Goal: Transaction & Acquisition: Purchase product/service

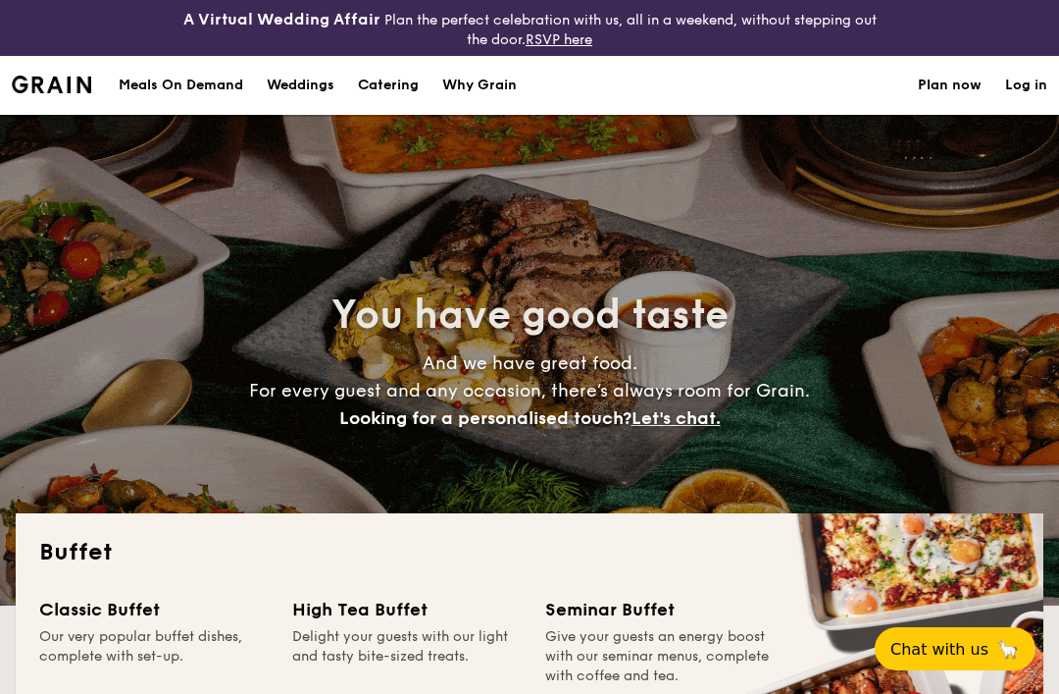
select select
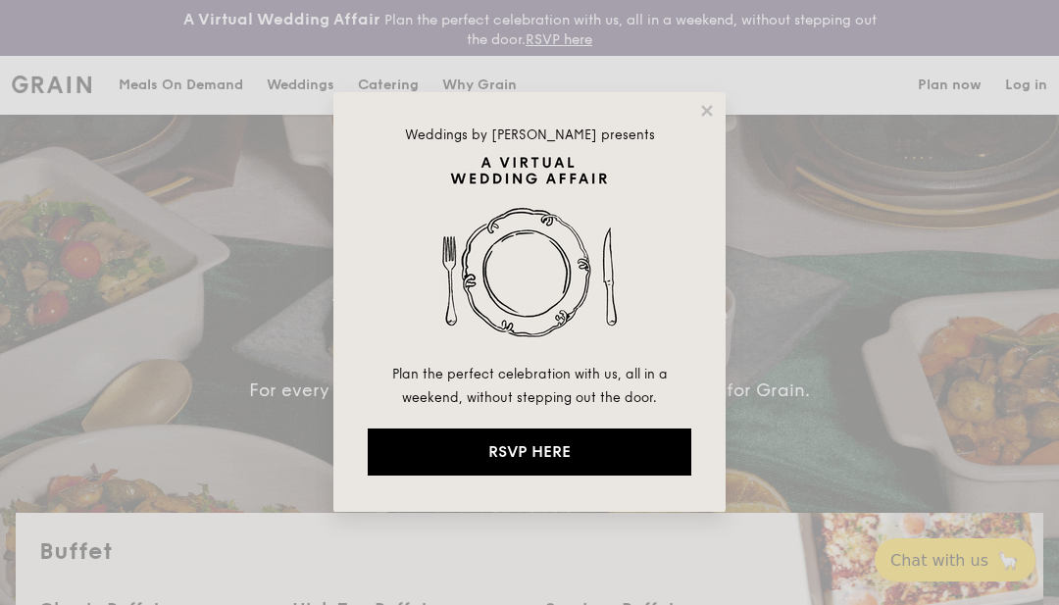
click at [712, 115] on icon at bounding box center [706, 110] width 11 height 11
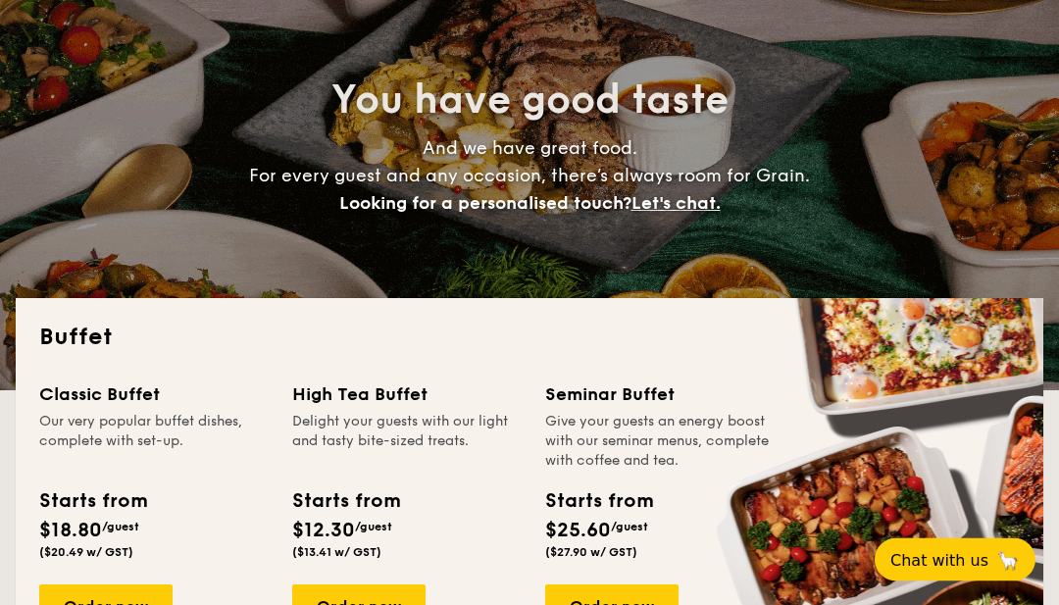
click at [964, 570] on span "Chat with us" at bounding box center [940, 560] width 98 height 19
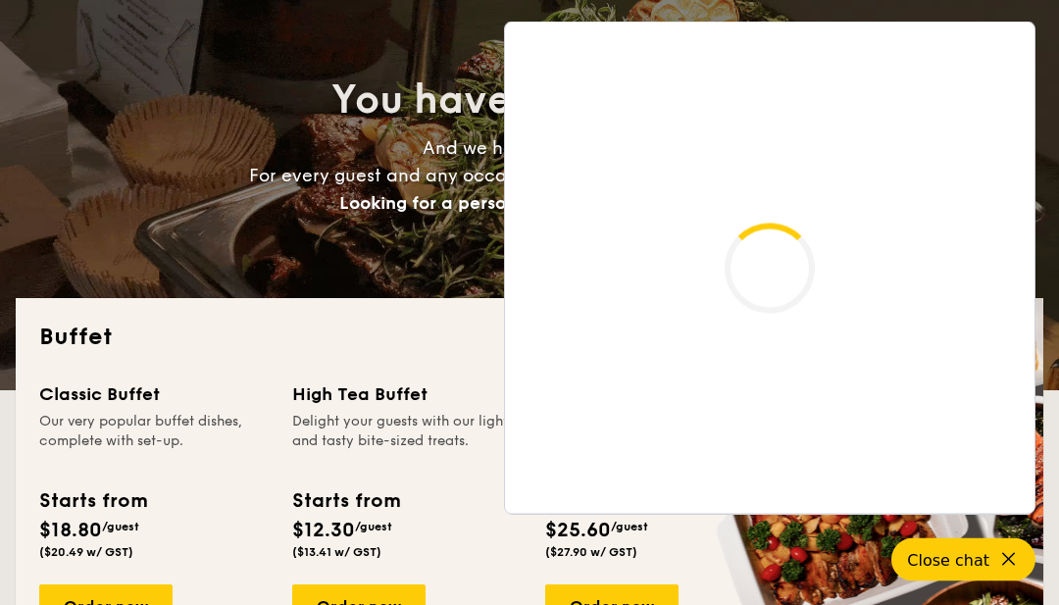
scroll to position [215, 0]
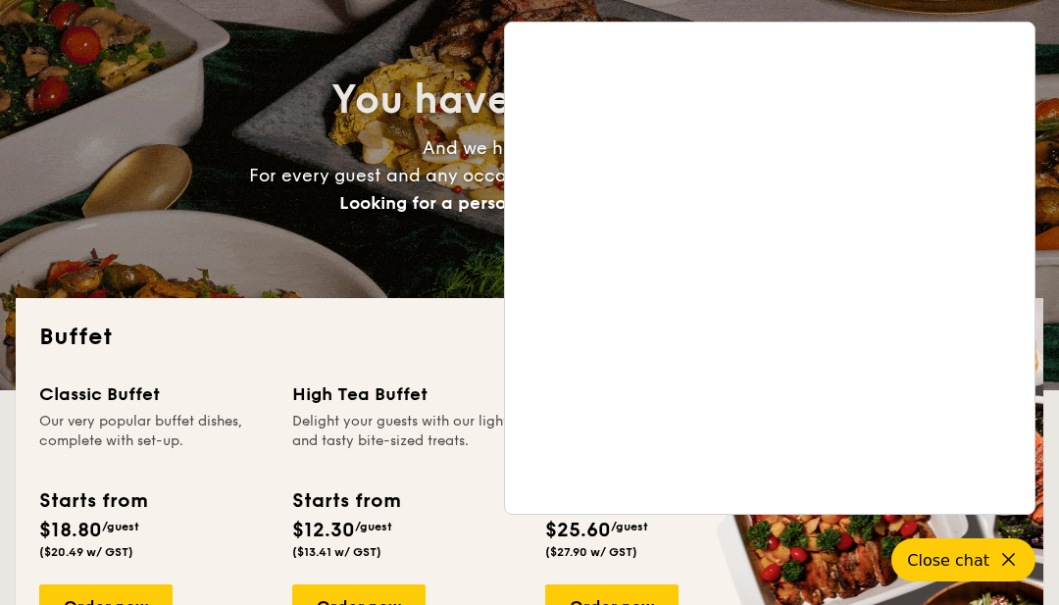
click at [454, 272] on div "You have good taste And we have great food. For every guest and any occasion, t…" at bounding box center [530, 145] width 1028 height 490
click at [464, 407] on div "High Tea Buffet" at bounding box center [407, 394] width 230 height 27
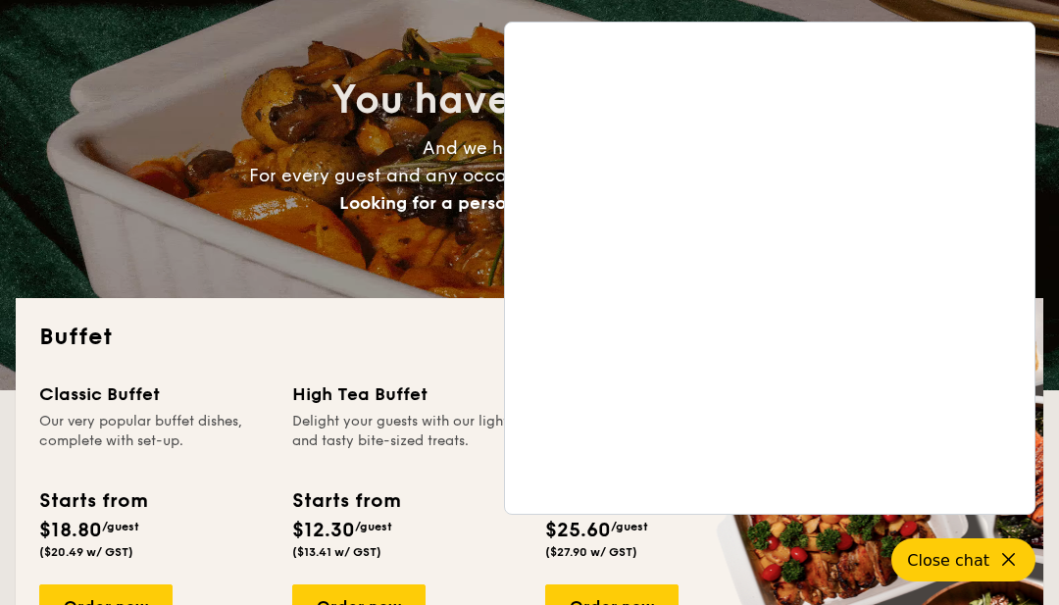
click at [1010, 582] on button "Close chat" at bounding box center [964, 560] width 144 height 43
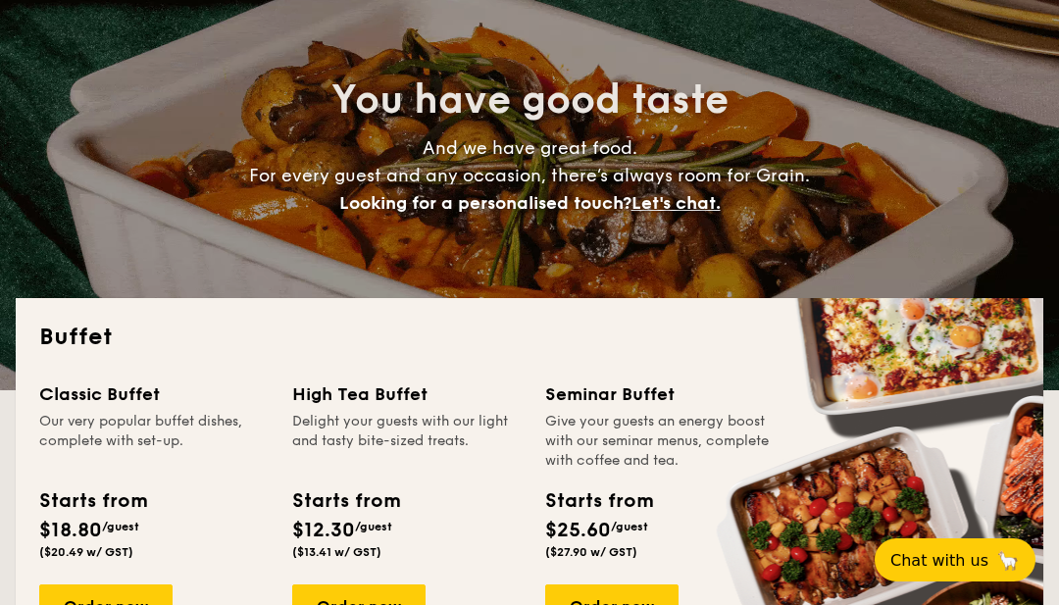
click at [155, 617] on div "Order now" at bounding box center [105, 606] width 133 height 43
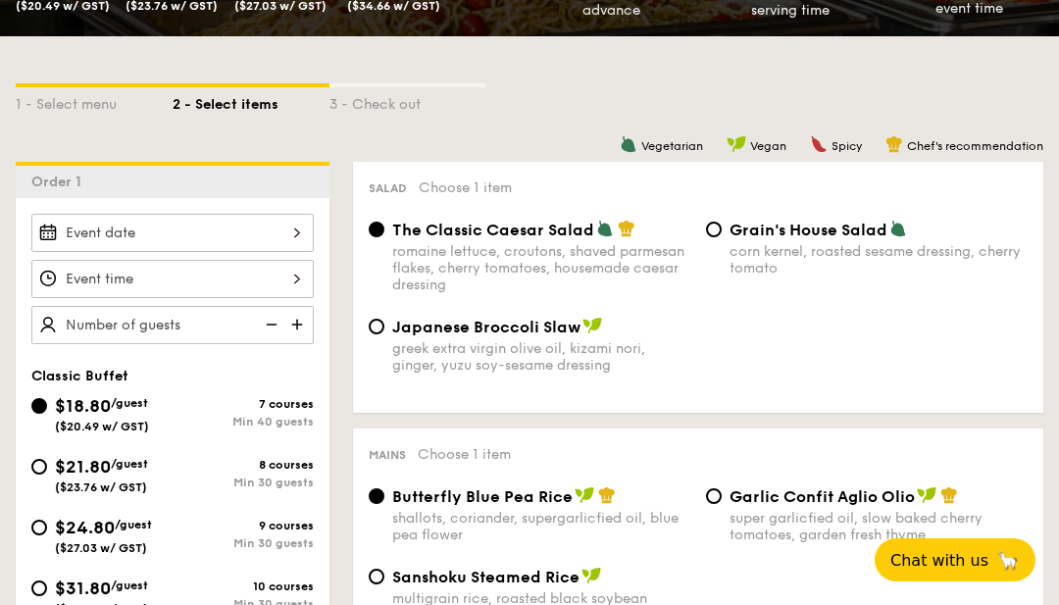
scroll to position [448, 0]
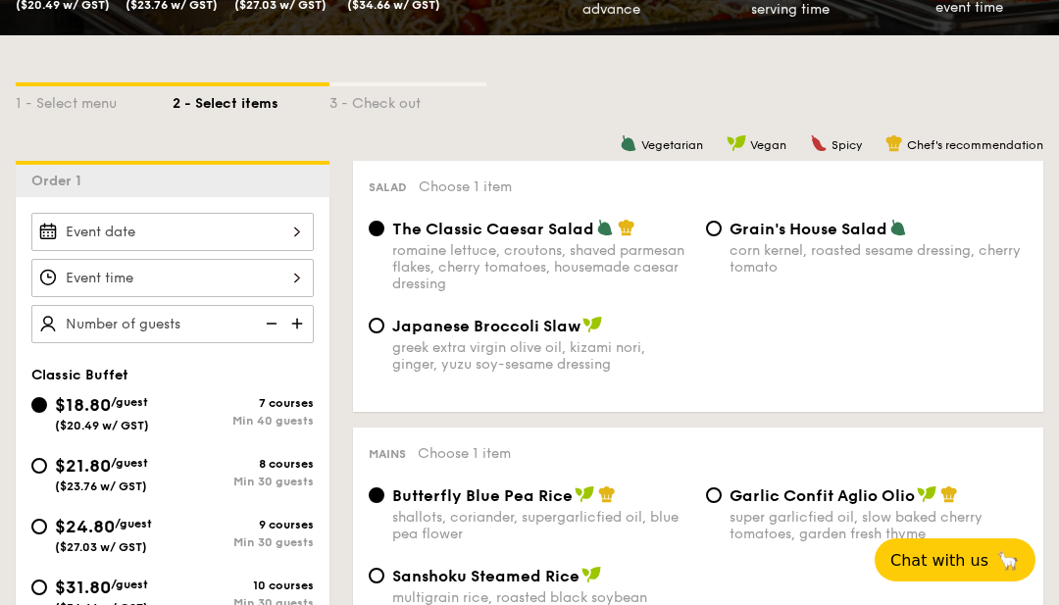
click at [45, 470] on input "$21.80 /guest ($23.76 w/ GST) 8 courses Min 30 guests" at bounding box center [39, 466] width 16 height 16
radio input "true"
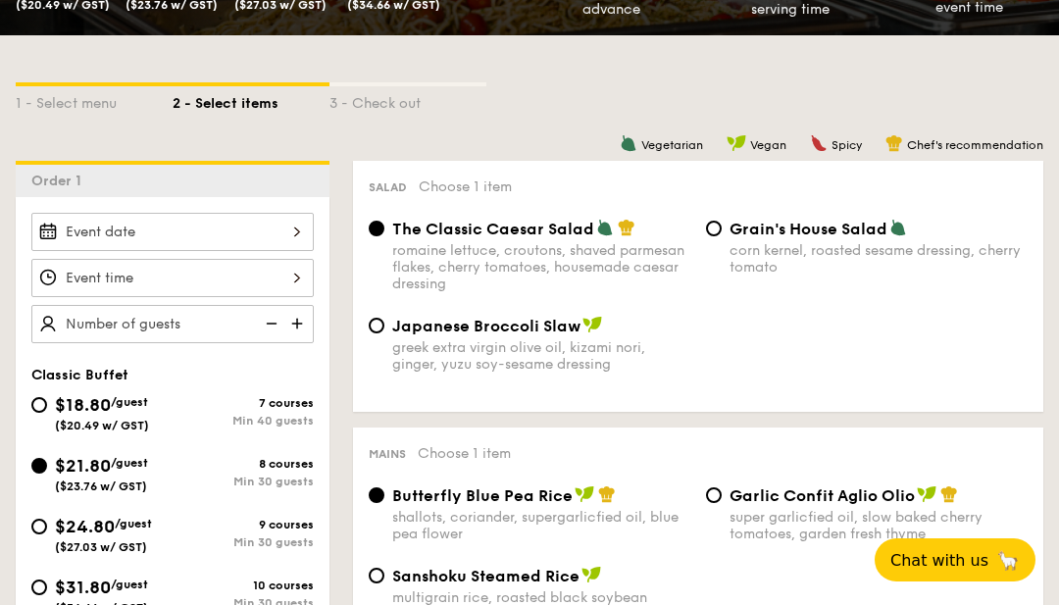
radio input "true"
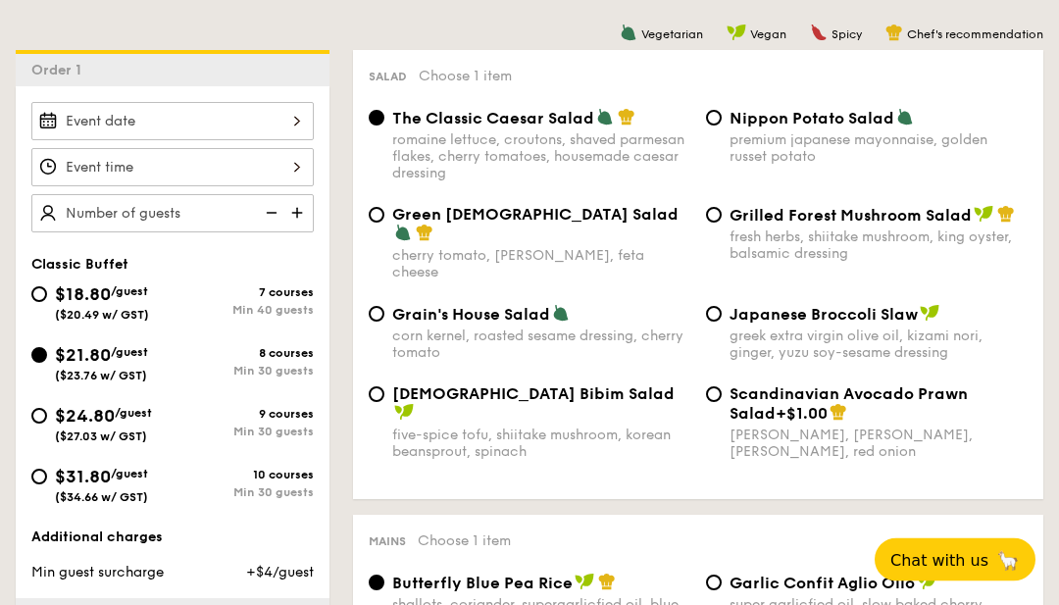
scroll to position [559, 0]
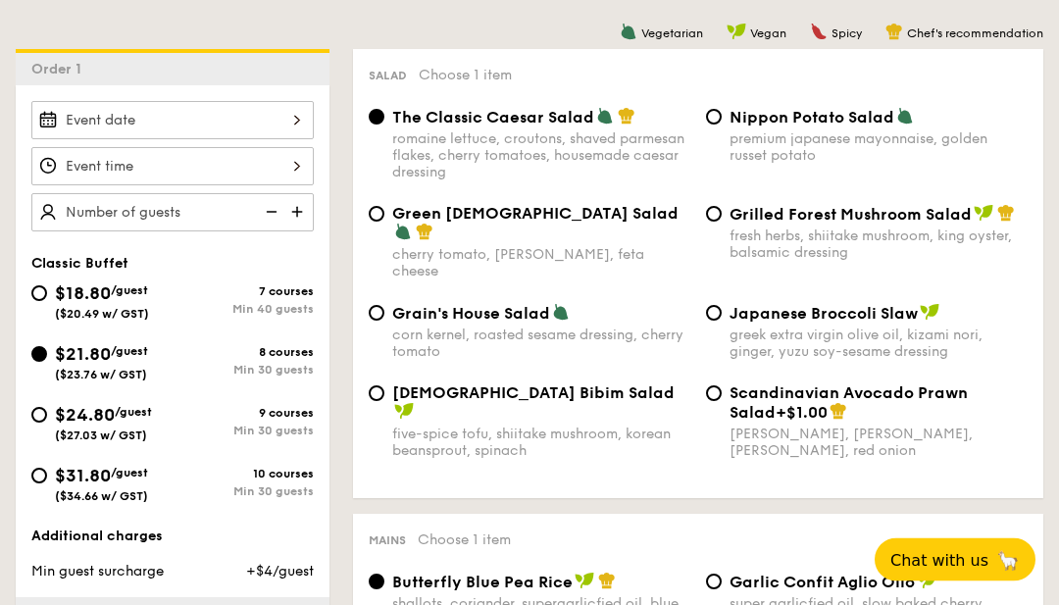
click at [116, 317] on span "($20.49 w/ GST)" at bounding box center [102, 315] width 94 height 14
click at [47, 302] on input "$18.80 /guest ($20.49 w/ GST) 7 courses Min 40 guests" at bounding box center [39, 294] width 16 height 16
radio input "true"
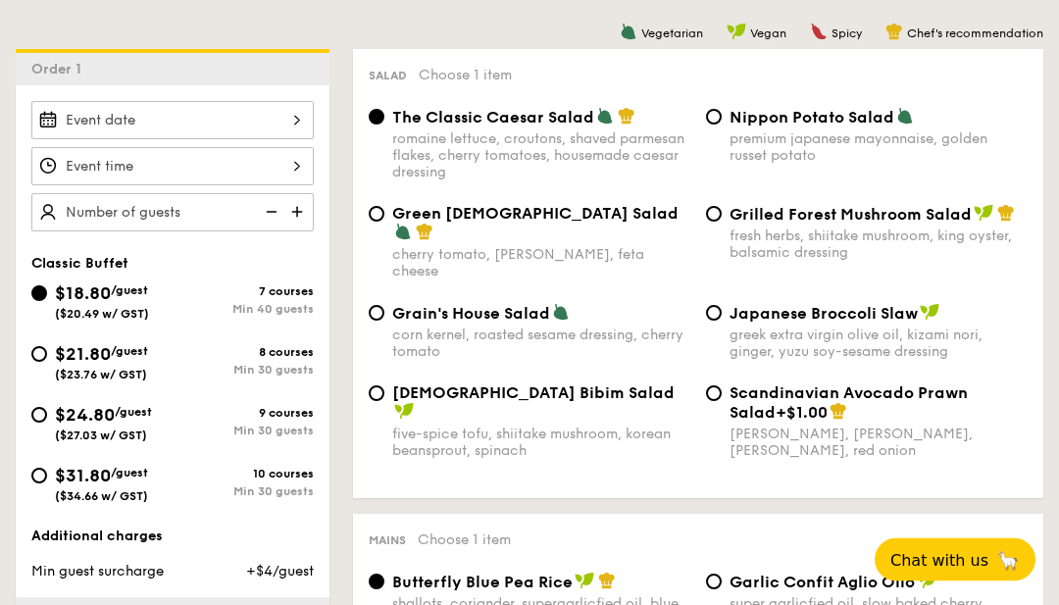
radio input "true"
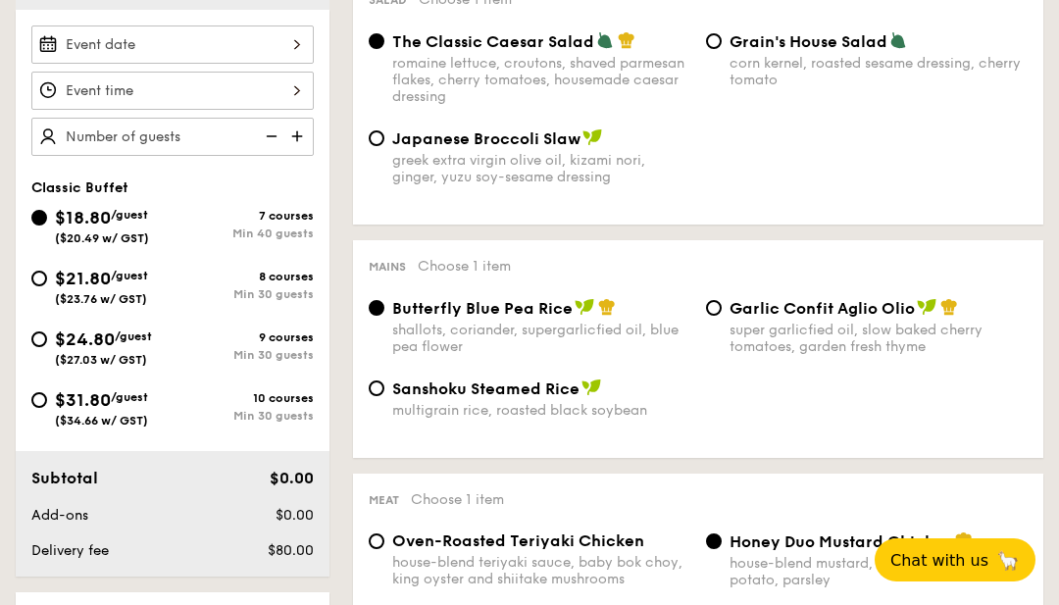
scroll to position [640, 0]
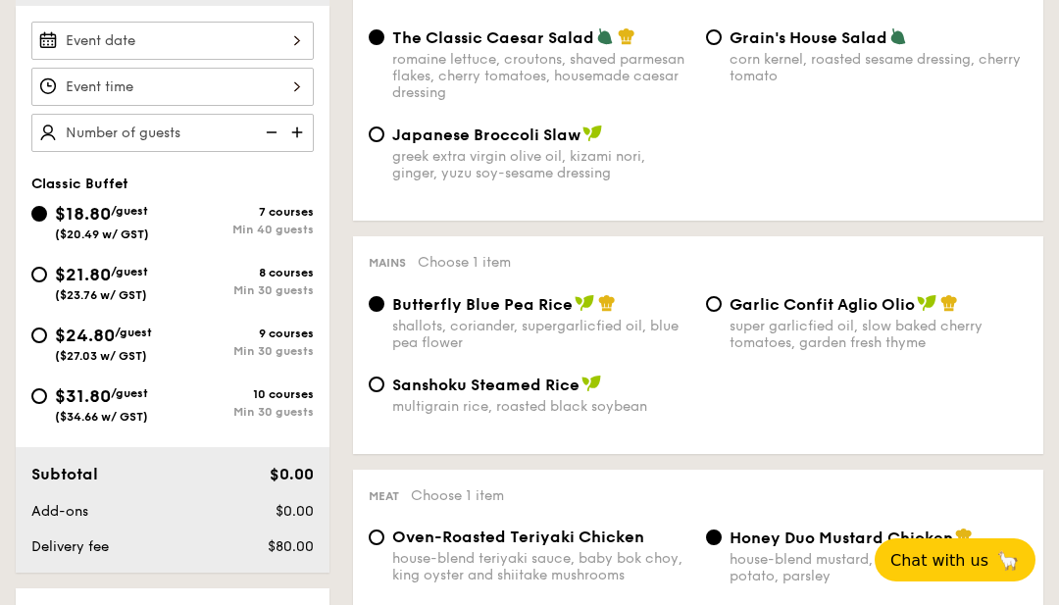
click at [125, 283] on div "$21.80 /guest ($23.76 w/ GST)" at bounding box center [101, 281] width 93 height 41
click at [47, 283] on input "$21.80 /guest ($23.76 w/ GST) 8 courses Min 30 guests" at bounding box center [39, 275] width 16 height 16
radio input "true"
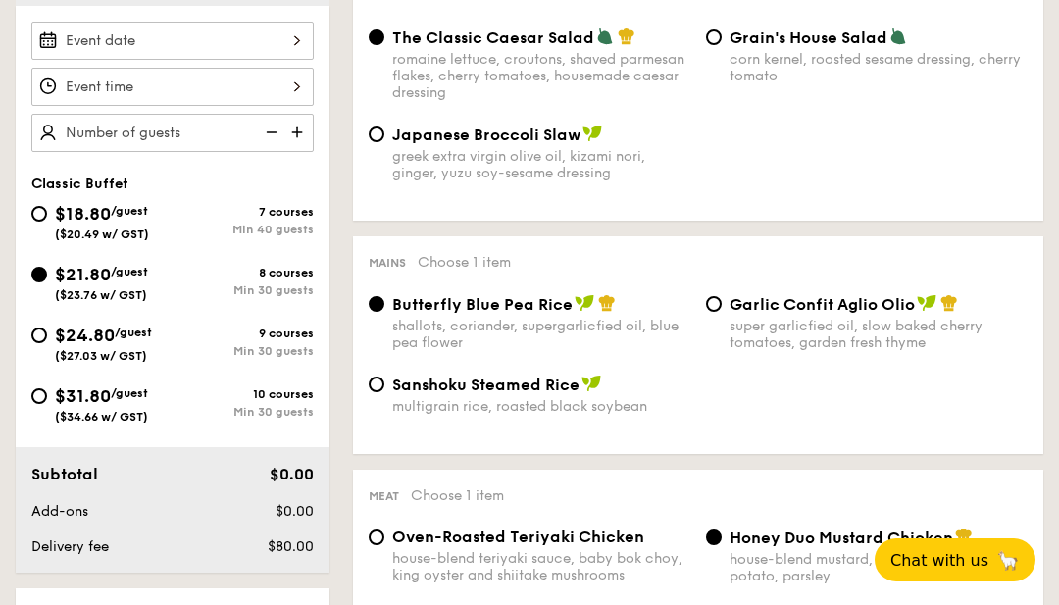
radio input "true"
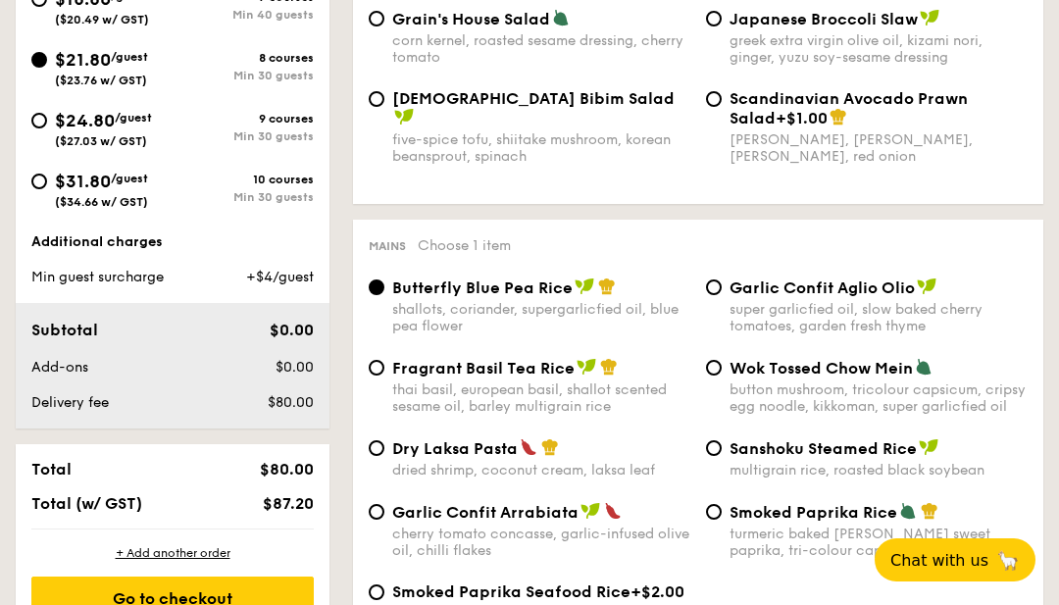
scroll to position [833, 0]
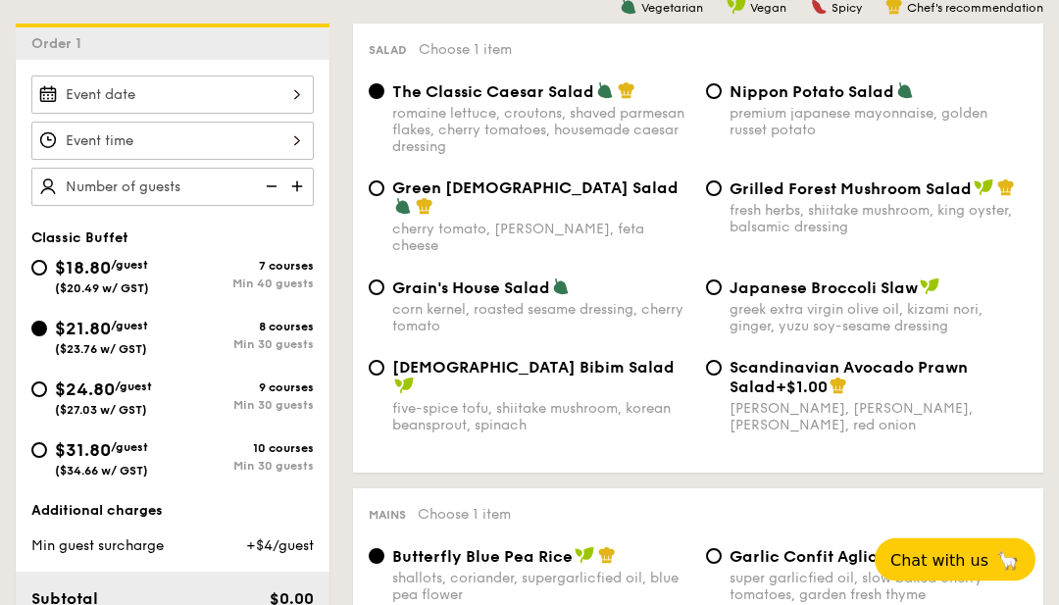
click at [131, 277] on div "$18.80 /guest ($20.49 w/ GST)" at bounding box center [102, 275] width 94 height 41
click at [47, 277] on input "$18.80 /guest ($20.49 w/ GST) 7 courses Min 40 guests" at bounding box center [39, 269] width 16 height 16
radio input "true"
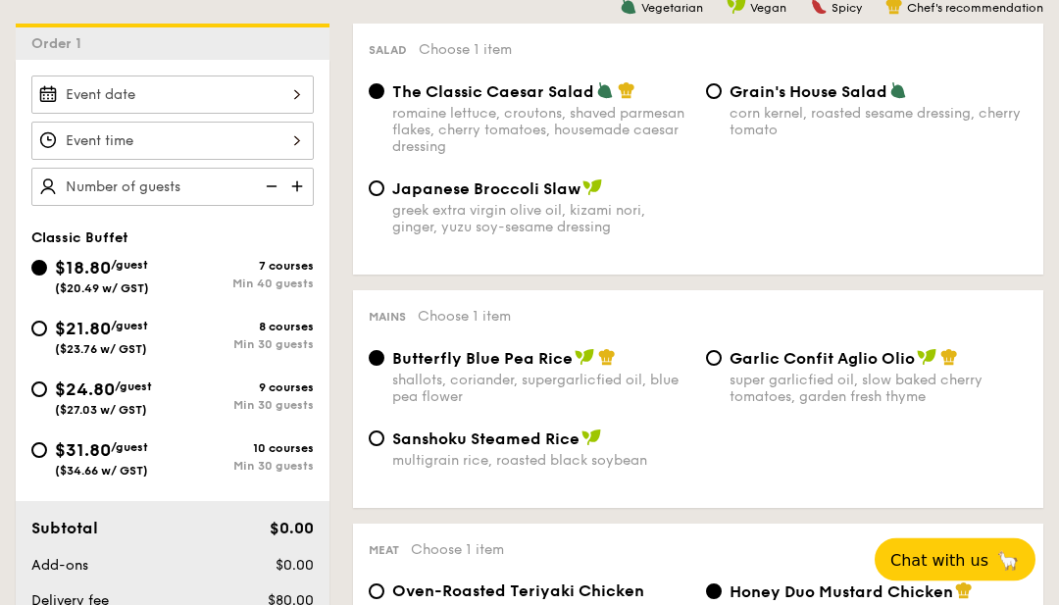
radio input "true"
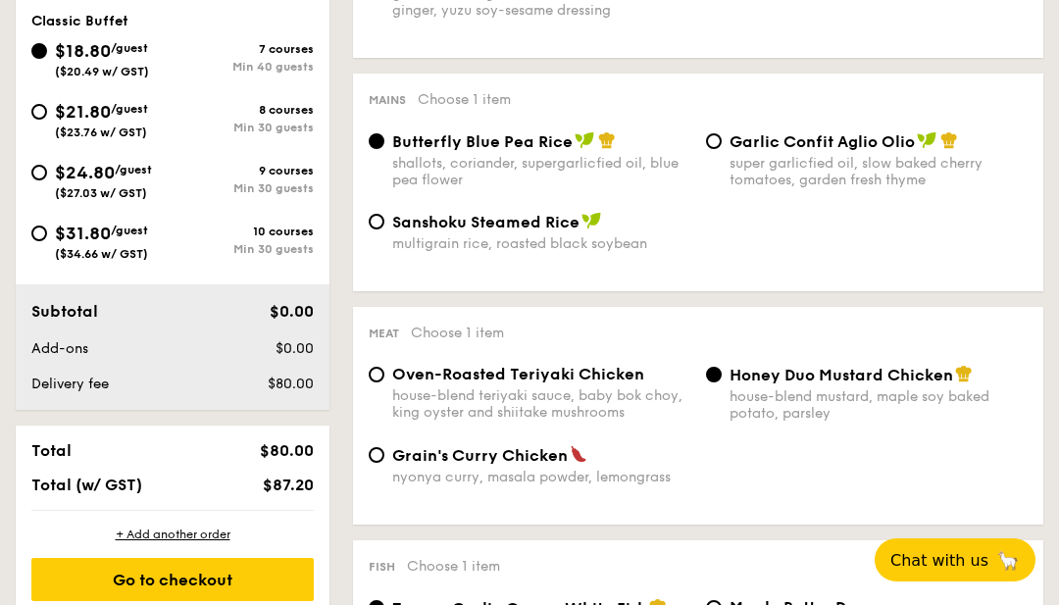
scroll to position [801, 0]
click at [63, 116] on span "$21.80" at bounding box center [83, 113] width 56 height 22
click at [47, 116] on input "$21.80 /guest ($23.76 w/ GST) 8 courses Min 30 guests" at bounding box center [39, 113] width 16 height 16
radio input "true"
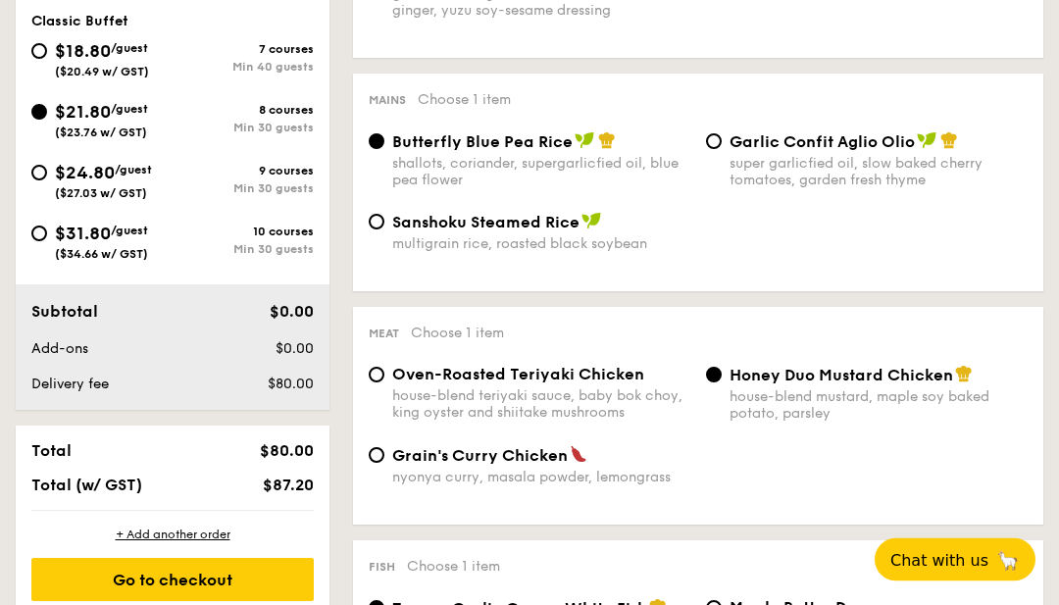
radio input "true"
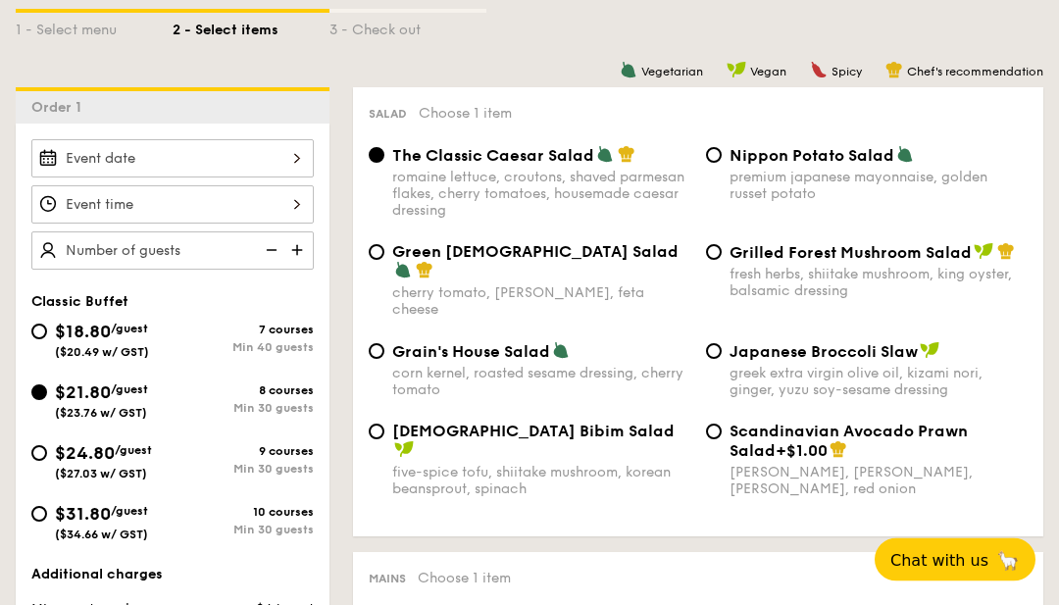
scroll to position [517, 0]
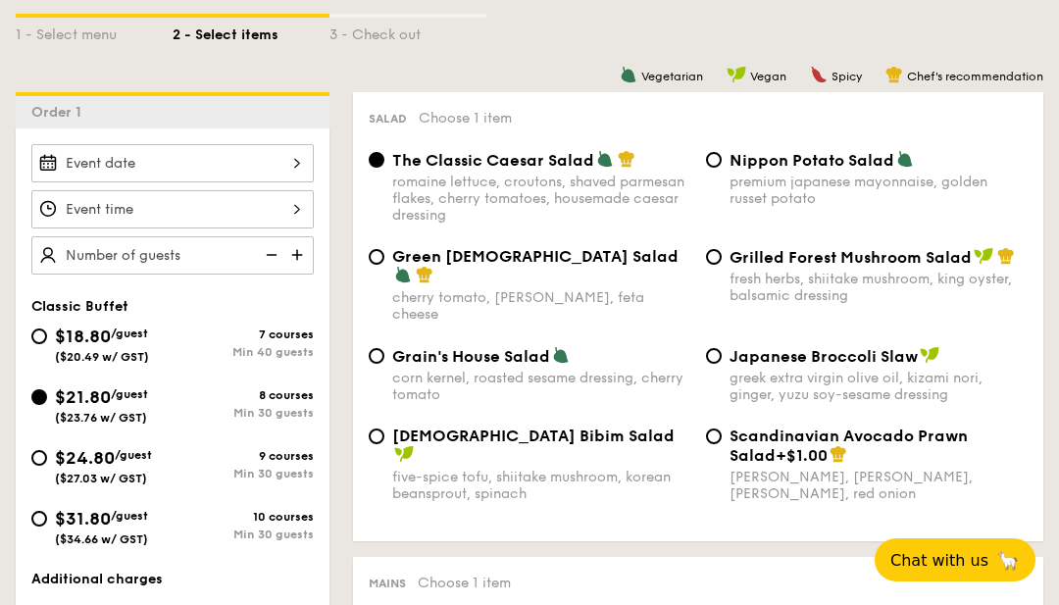
click at [420, 431] on span "[DEMOGRAPHIC_DATA] Bibim Salad" at bounding box center [533, 436] width 283 height 19
click at [385, 431] on input "Korean Bibim Salad five-spice tofu, shiitake mushroom, korean beansprout, spina…" at bounding box center [377, 437] width 16 height 16
radio input "true"
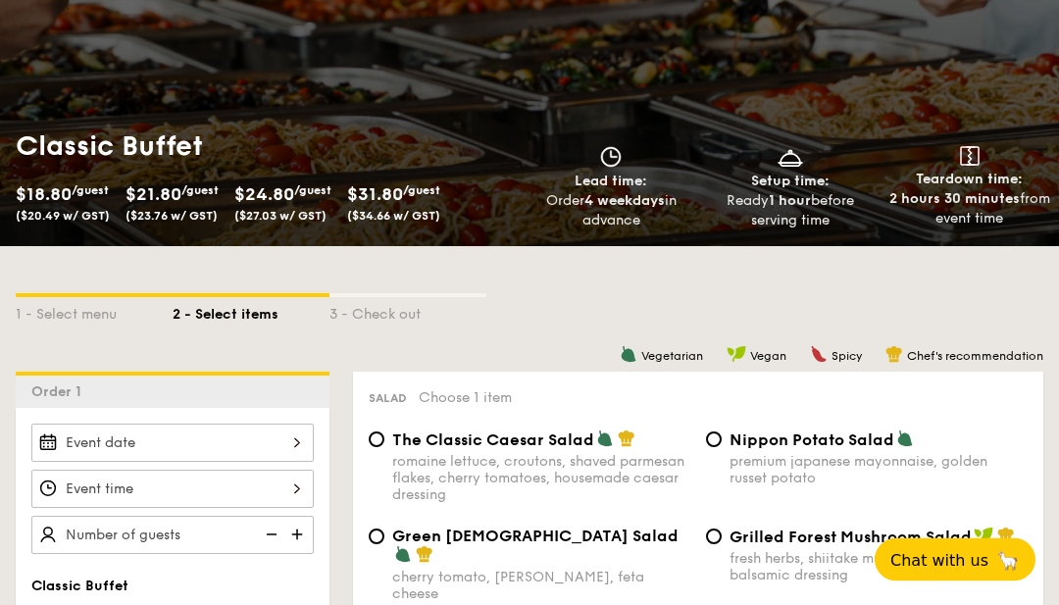
scroll to position [238, 0]
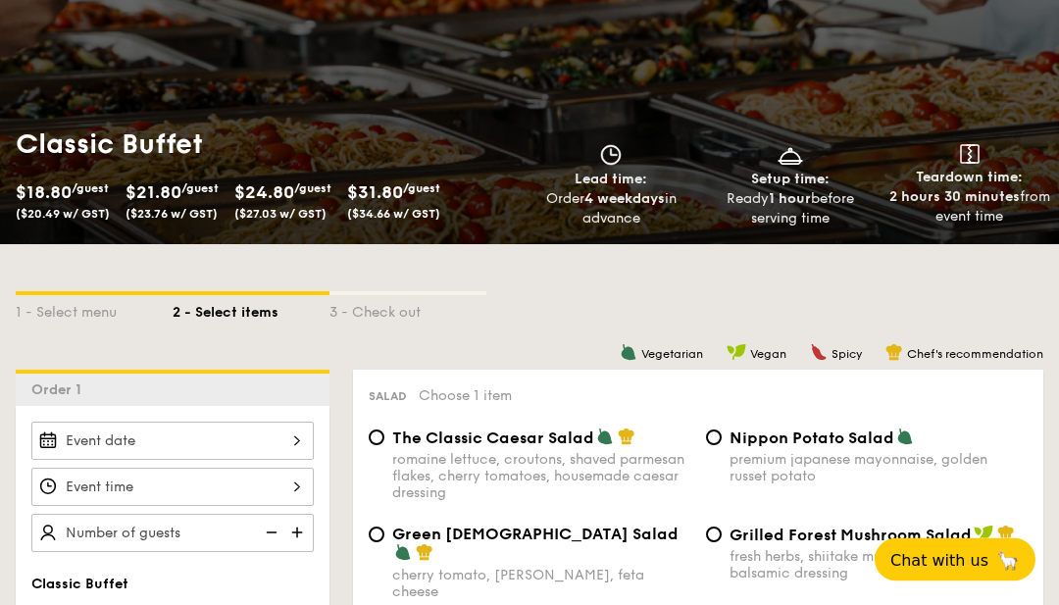
click at [300, 441] on div at bounding box center [172, 442] width 283 height 38
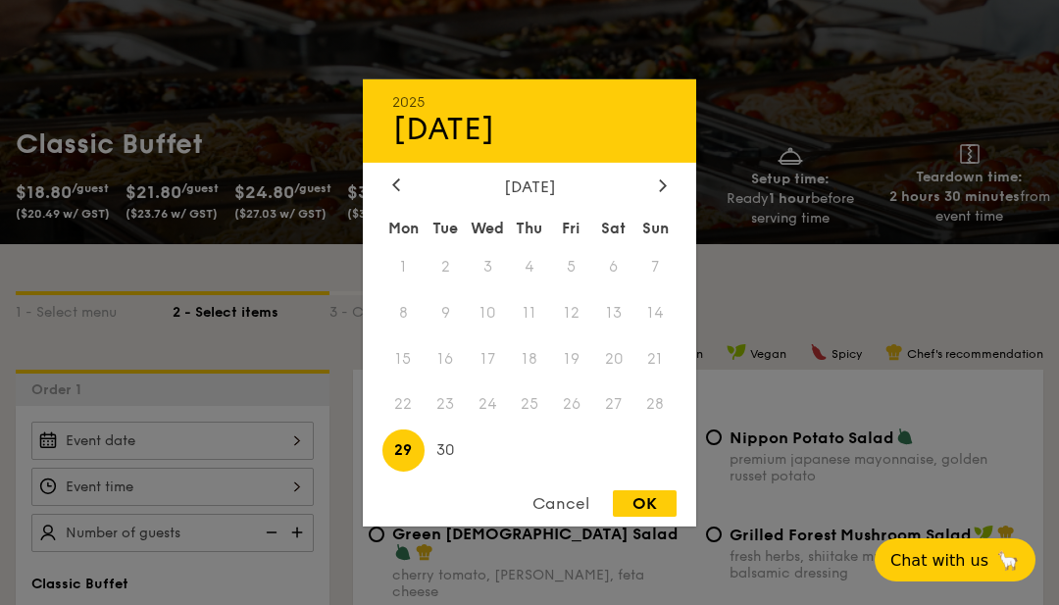
click at [658, 278] on div "[DATE] Mon Tue Wed Thu Fri Sat Sun 1 2 3 4 5 6 7 8 9 10 11 12 13 14 15 16 17 18…" at bounding box center [530, 326] width 334 height 298
click at [670, 195] on div at bounding box center [663, 186] width 18 height 19
click at [621, 380] on span "18" at bounding box center [613, 358] width 42 height 42
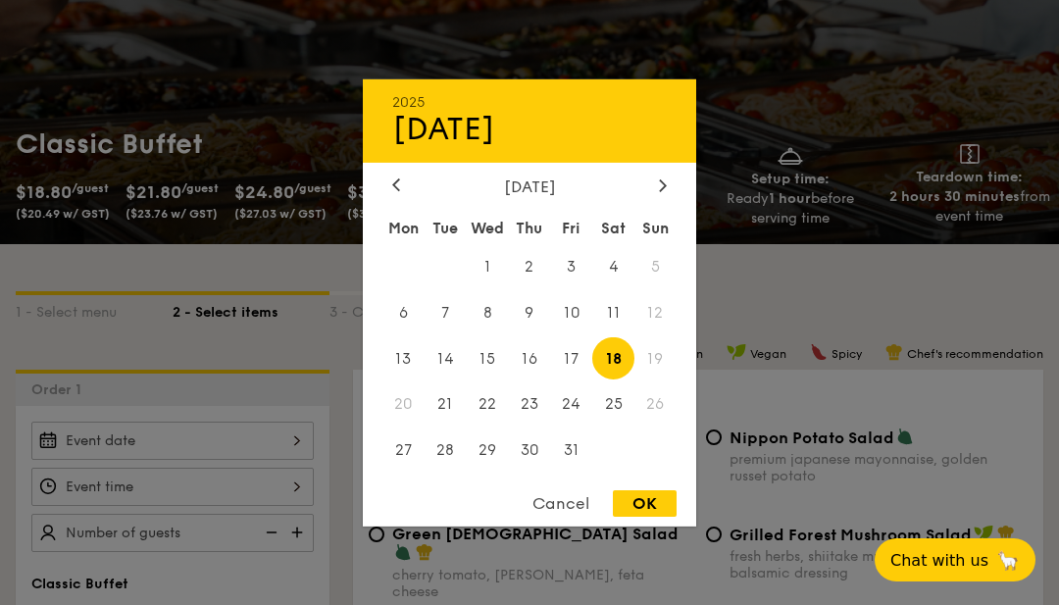
click at [660, 517] on div "OK" at bounding box center [645, 503] width 64 height 26
type input "[DATE]"
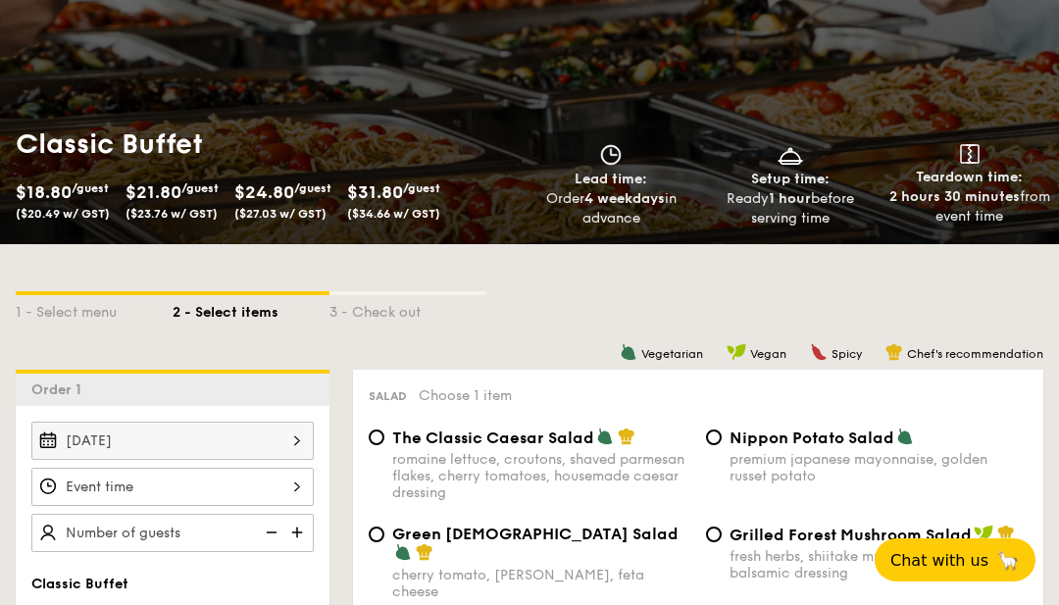
click at [301, 485] on div at bounding box center [172, 487] width 283 height 38
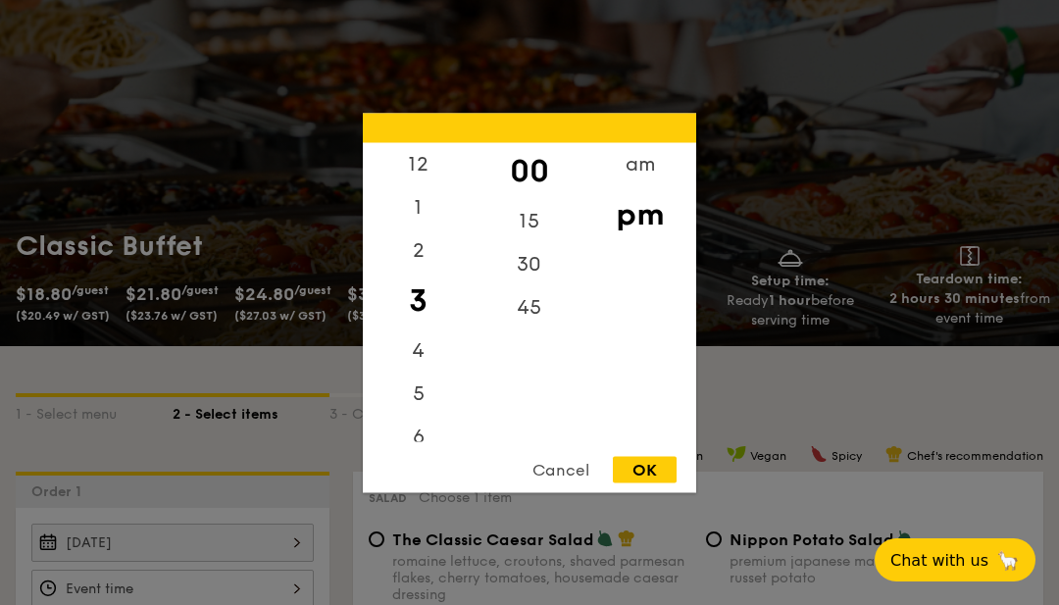
scroll to position [138, 0]
click at [428, 185] on div "12" at bounding box center [418, 163] width 111 height 43
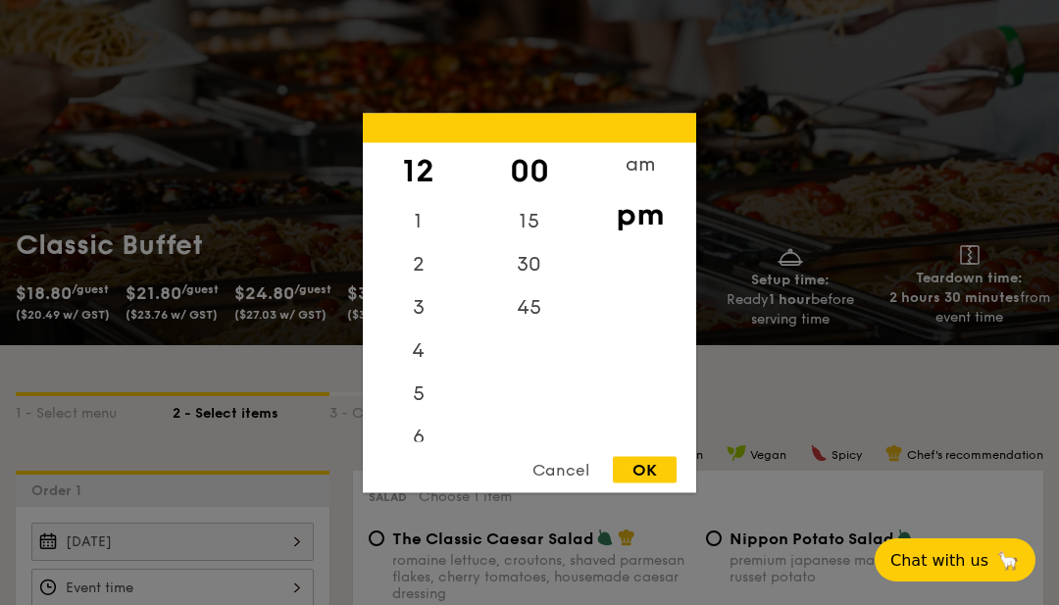
click at [649, 483] on div "OK" at bounding box center [645, 469] width 64 height 26
type input "12:00PM"
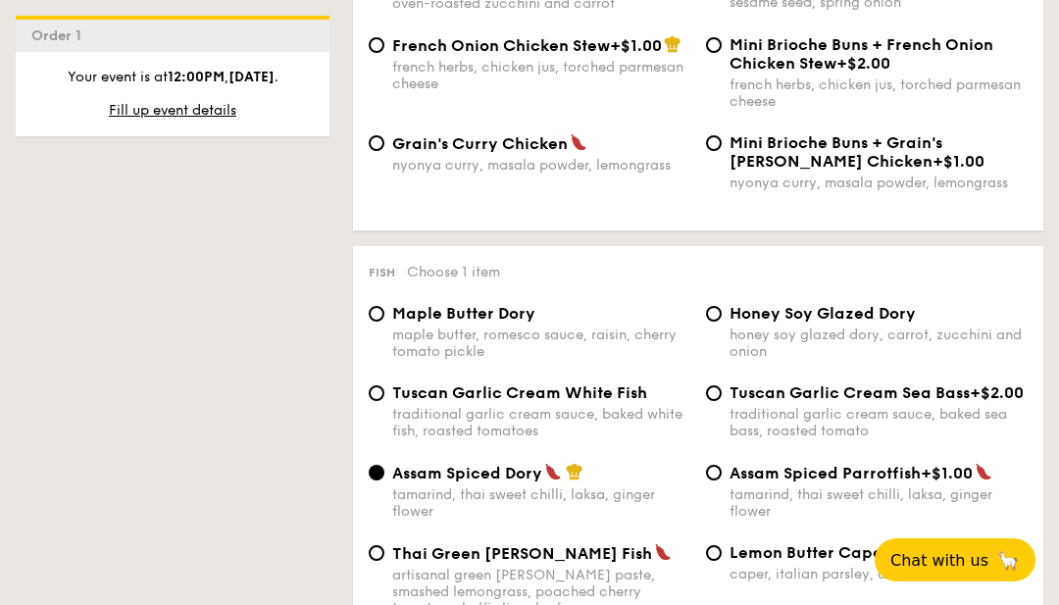
scroll to position [1829, 0]
click at [456, 173] on div "nyonya curry, masala powder, lemongrass" at bounding box center [541, 164] width 298 height 17
click at [385, 150] on input "Grain's [PERSON_NAME] Chicken nyonya [PERSON_NAME], masala powder, lemongrass" at bounding box center [377, 142] width 16 height 16
radio input "true"
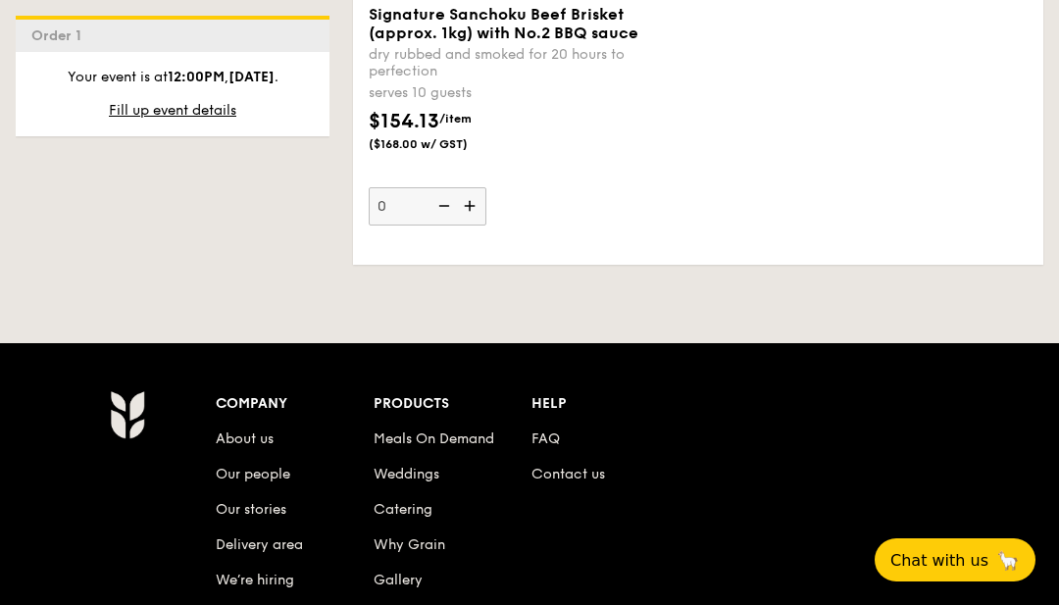
scroll to position [4989, 0]
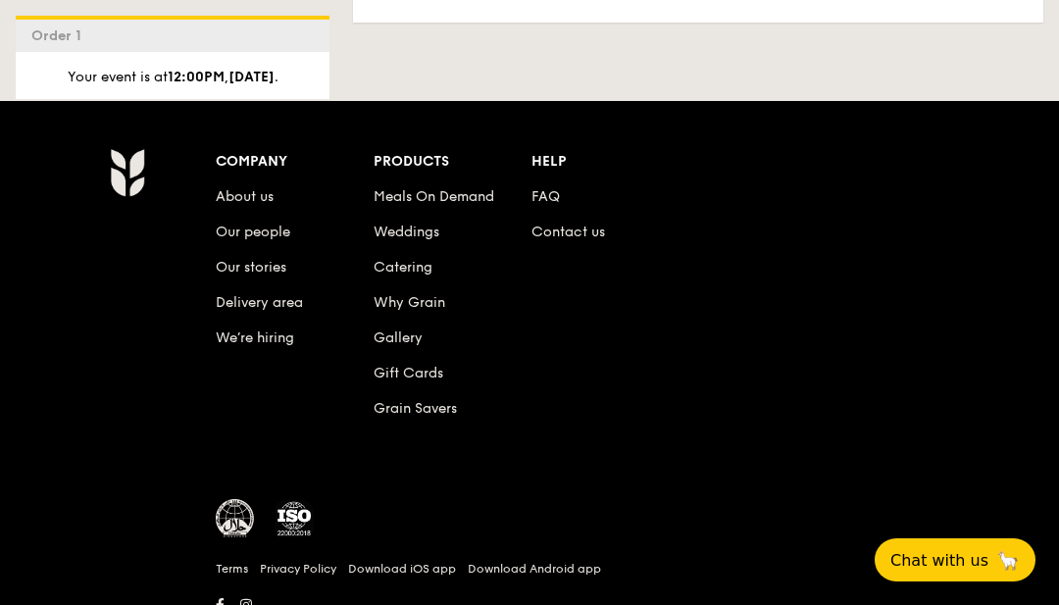
click at [575, 240] on link "Contact us" at bounding box center [569, 232] width 74 height 17
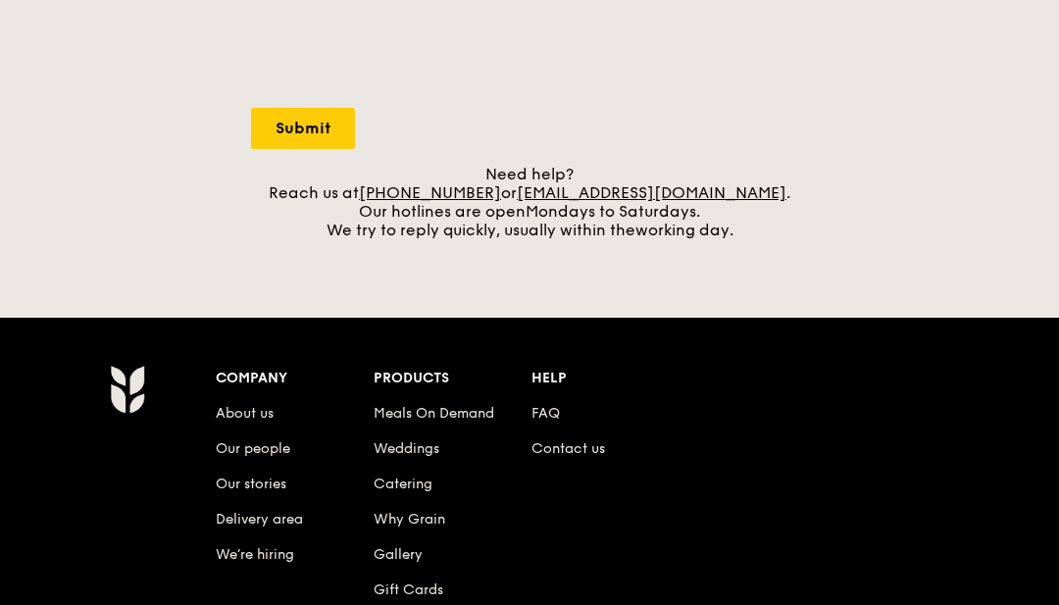
scroll to position [770, 0]
click at [404, 492] on link "Catering" at bounding box center [403, 484] width 59 height 17
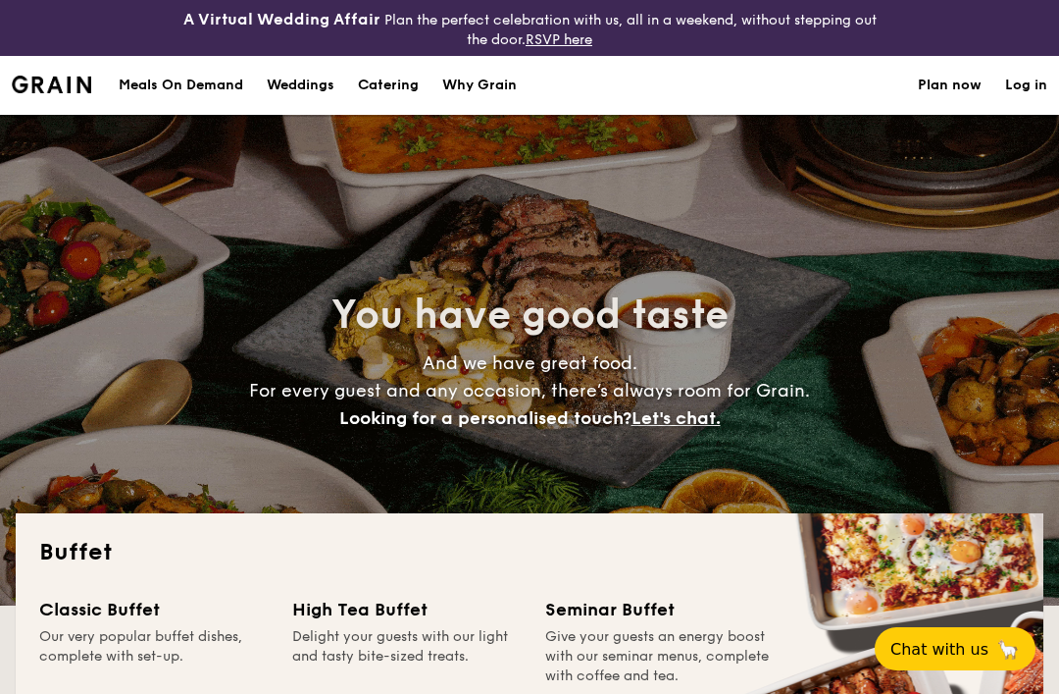
select select
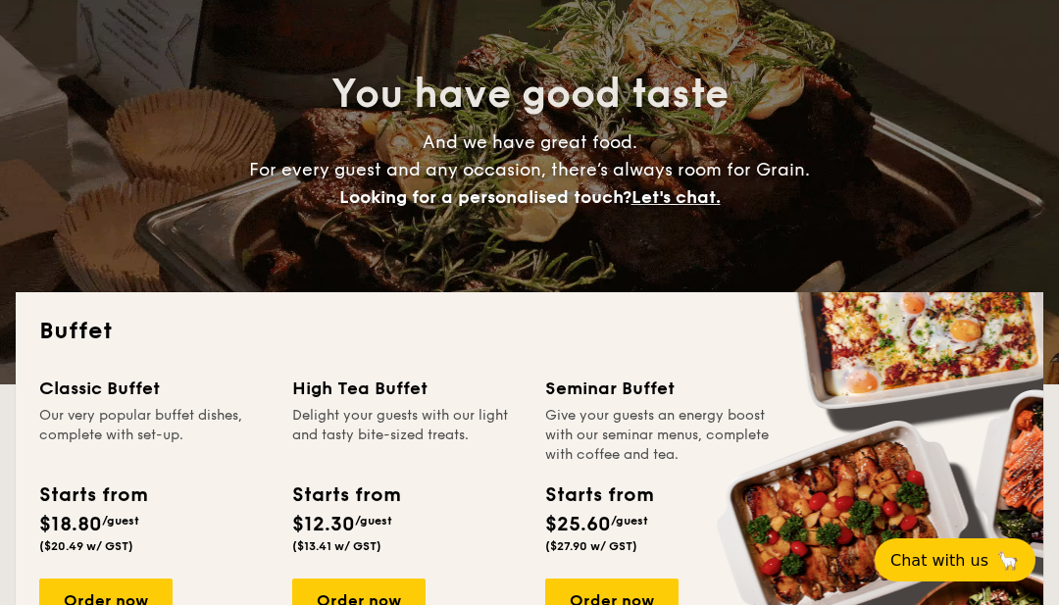
scroll to position [223, 0]
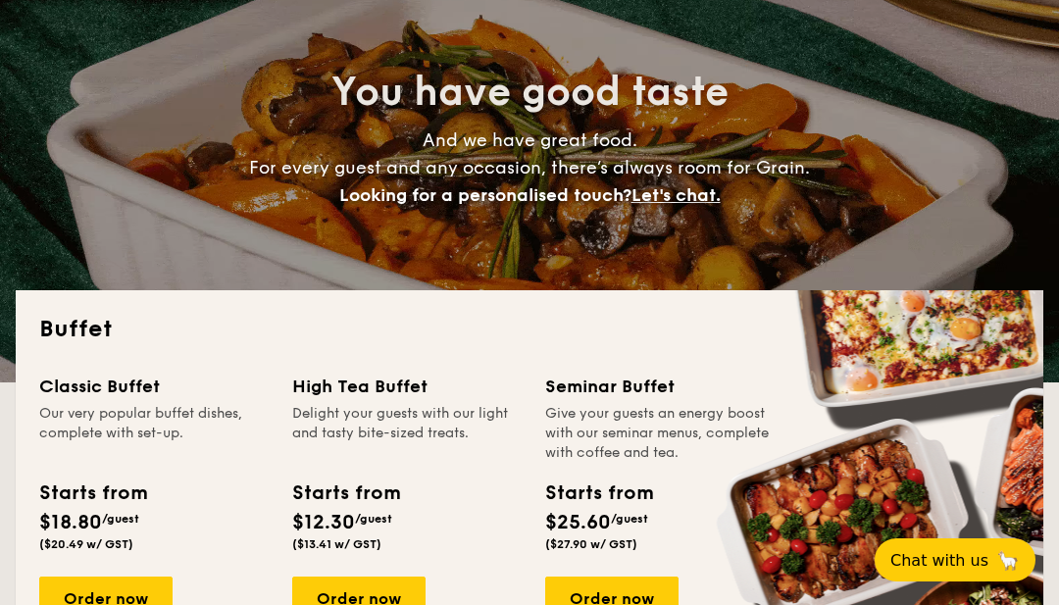
click at [150, 593] on div "Order now" at bounding box center [105, 598] width 133 height 43
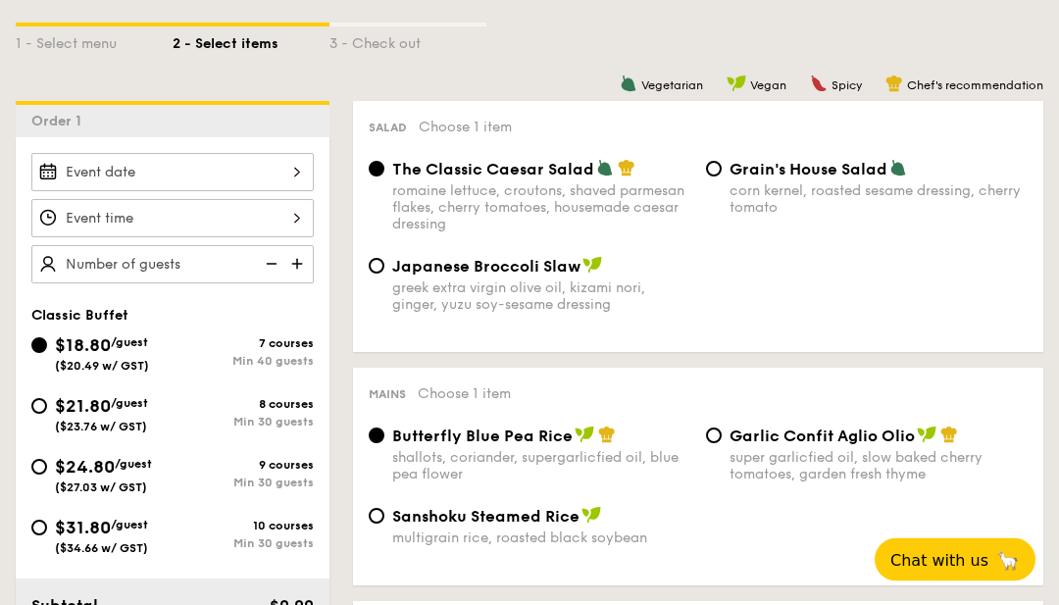
scroll to position [509, 0]
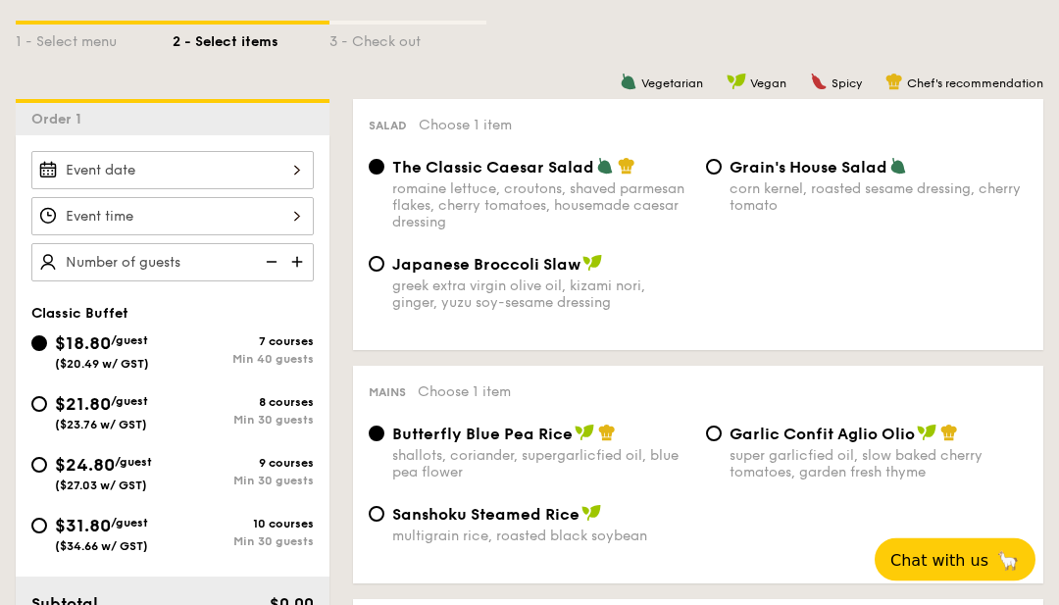
click at [127, 415] on div "$21.80 /guest ($23.76 w/ GST)" at bounding box center [101, 411] width 93 height 41
click at [47, 413] on input "$21.80 /guest ($23.76 w/ GST) 8 courses Min 30 guests" at bounding box center [39, 405] width 16 height 16
radio input "true"
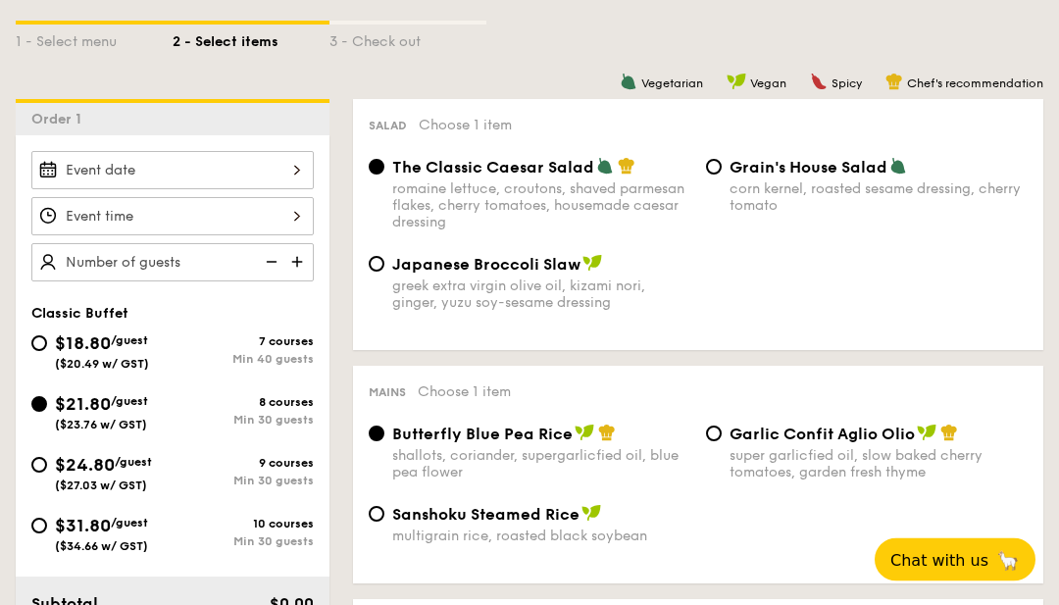
radio input "true"
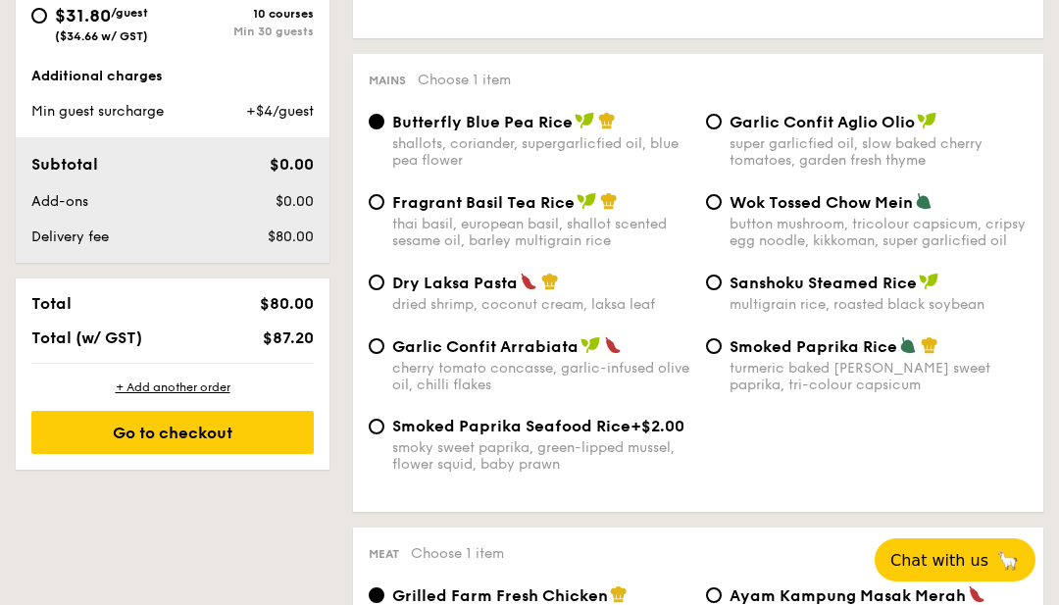
scroll to position [1019, 0]
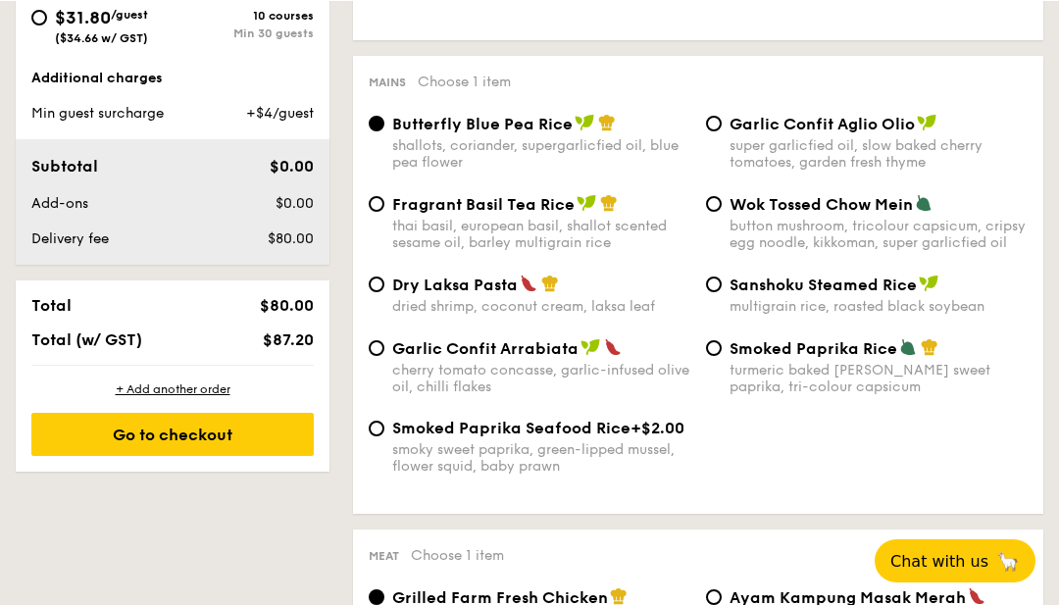
click at [721, 120] on input "Garlic Confit Aglio Olio super garlicfied oil, slow baked cherry tomatoes, gard…" at bounding box center [714, 123] width 16 height 16
radio input "true"
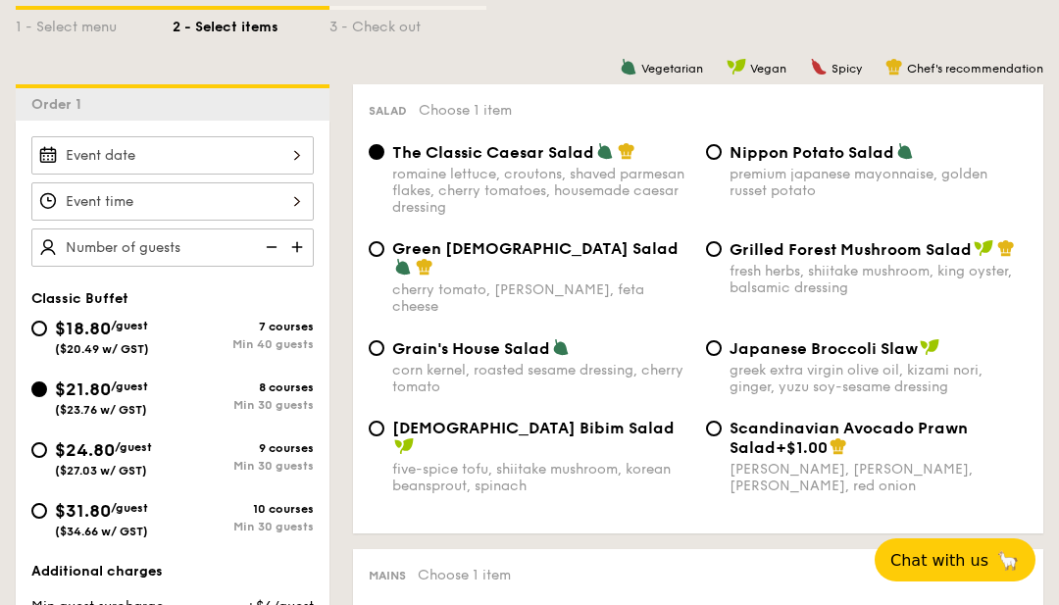
scroll to position [446, 0]
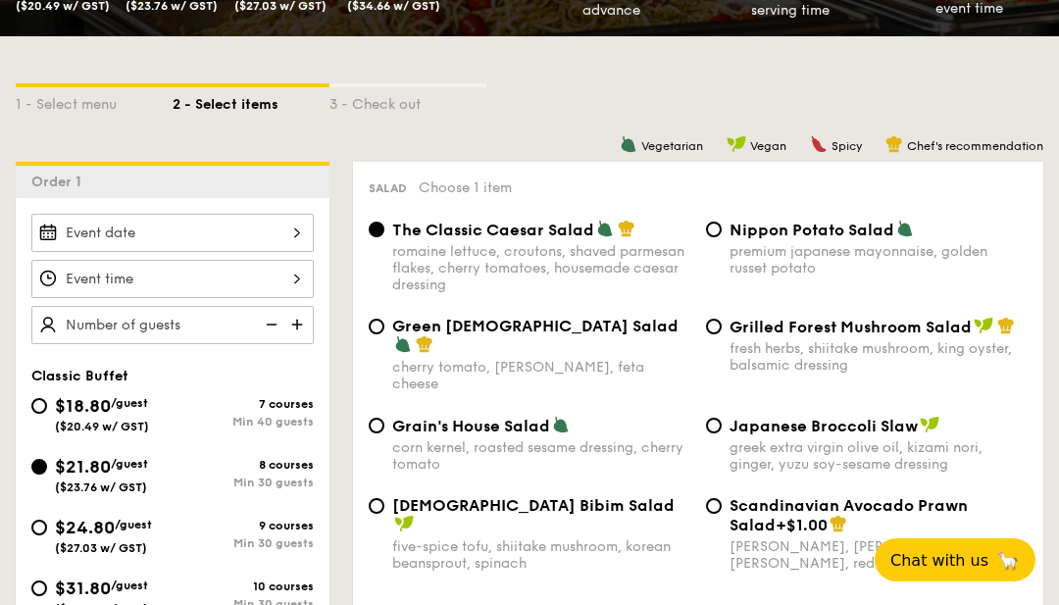
click at [294, 234] on div at bounding box center [172, 233] width 283 height 38
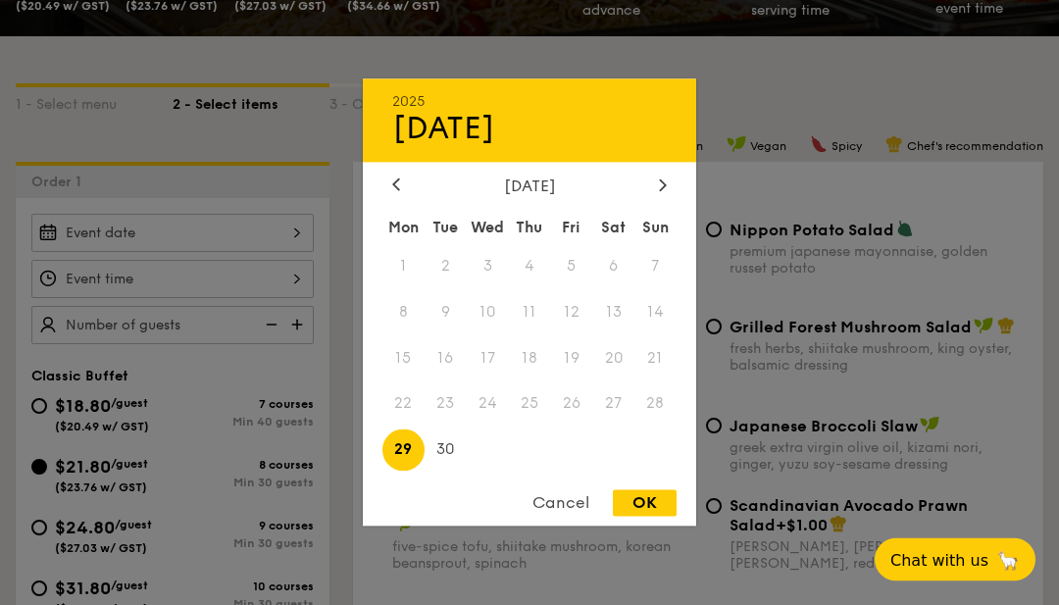
scroll to position [447, 0]
click at [662, 195] on div at bounding box center [663, 186] width 18 height 19
click at [669, 380] on span "19" at bounding box center [656, 358] width 42 height 42
click at [666, 380] on span "19" at bounding box center [656, 358] width 42 height 42
click at [661, 380] on span "19" at bounding box center [656, 358] width 42 height 42
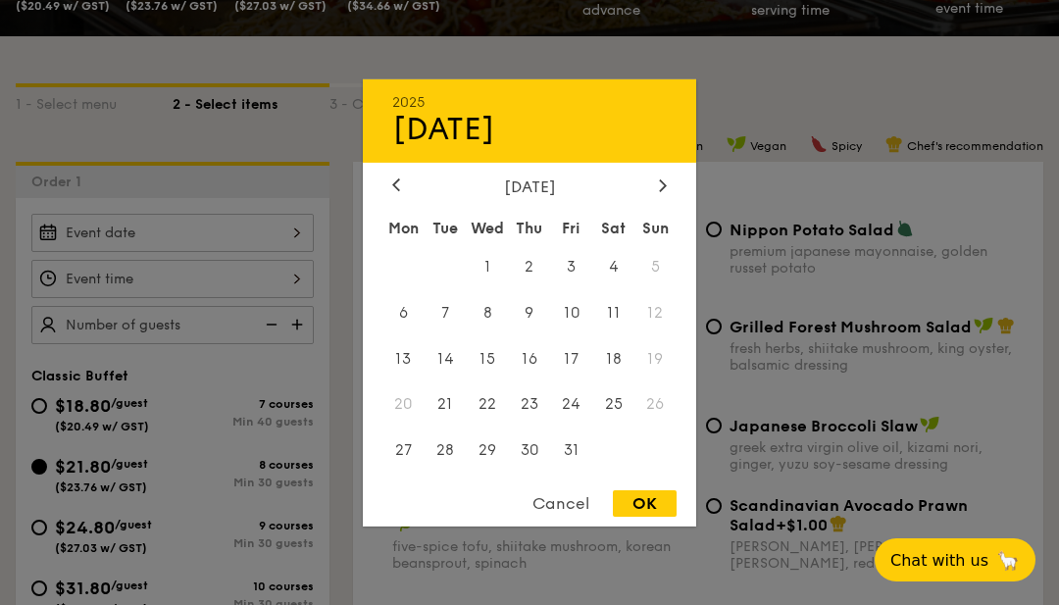
click at [663, 380] on span "19" at bounding box center [656, 358] width 42 height 42
click at [662, 380] on span "19" at bounding box center [656, 358] width 42 height 42
click at [659, 380] on span "19" at bounding box center [656, 358] width 42 height 42
click at [616, 380] on span "18" at bounding box center [613, 358] width 42 height 42
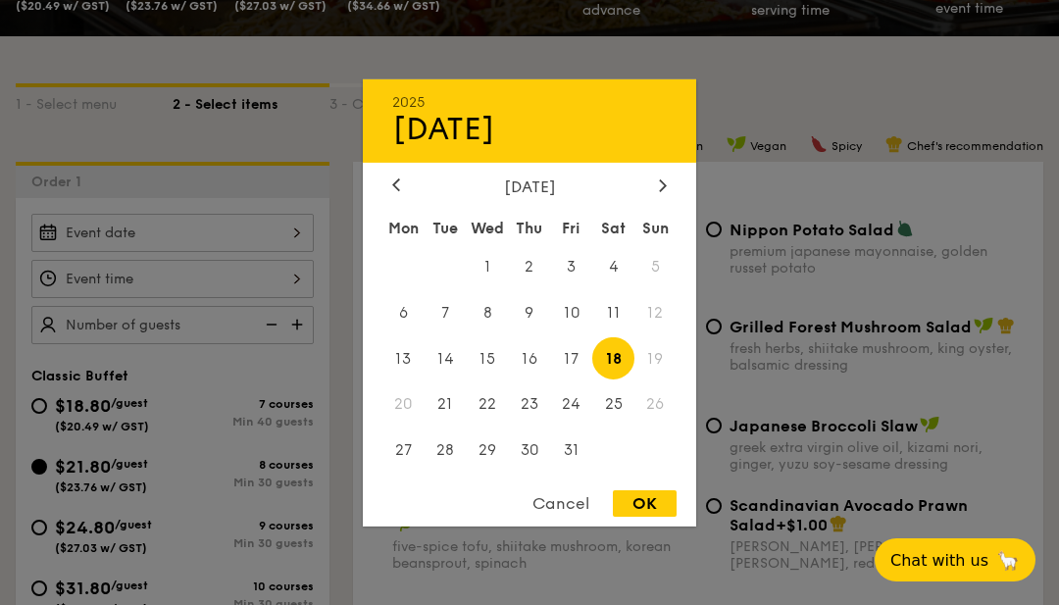
click at [652, 517] on div "OK" at bounding box center [645, 503] width 64 height 26
type input "[DATE]"
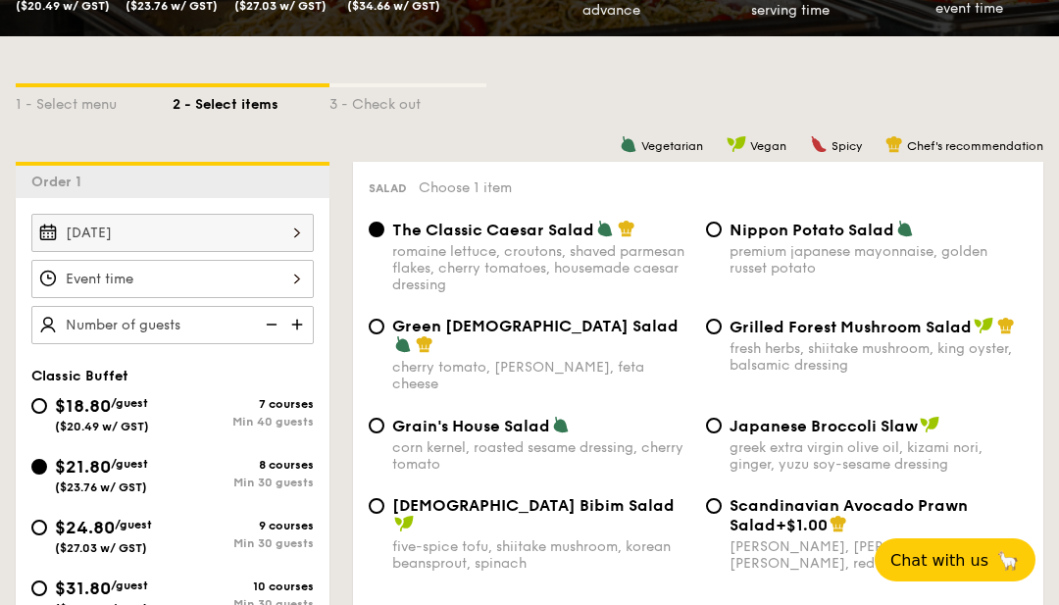
click at [655, 559] on div at bounding box center [529, 302] width 1059 height 605
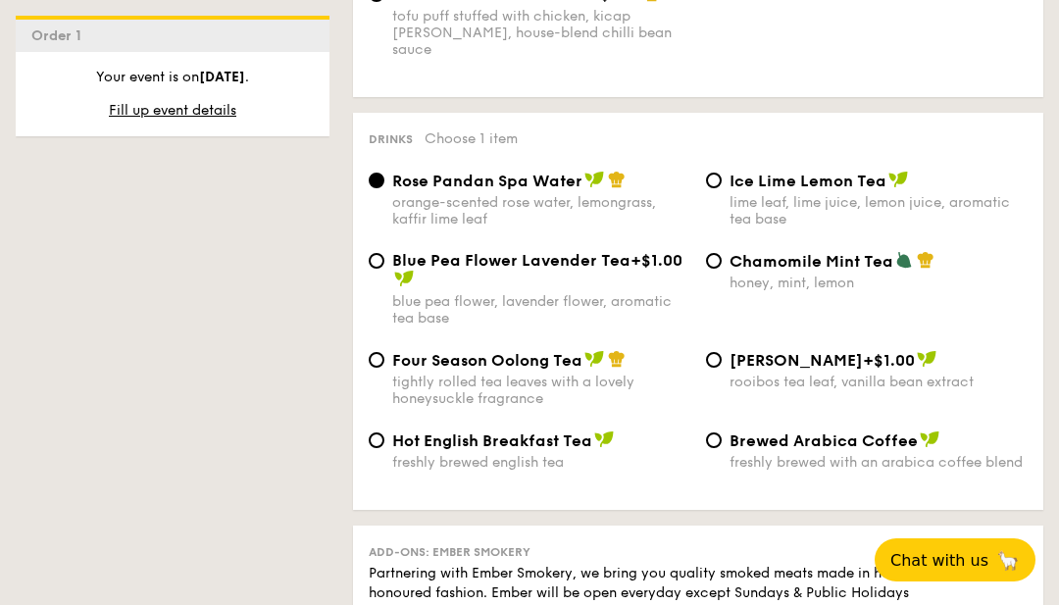
scroll to position [3882, 0]
